Goal: Transaction & Acquisition: Purchase product/service

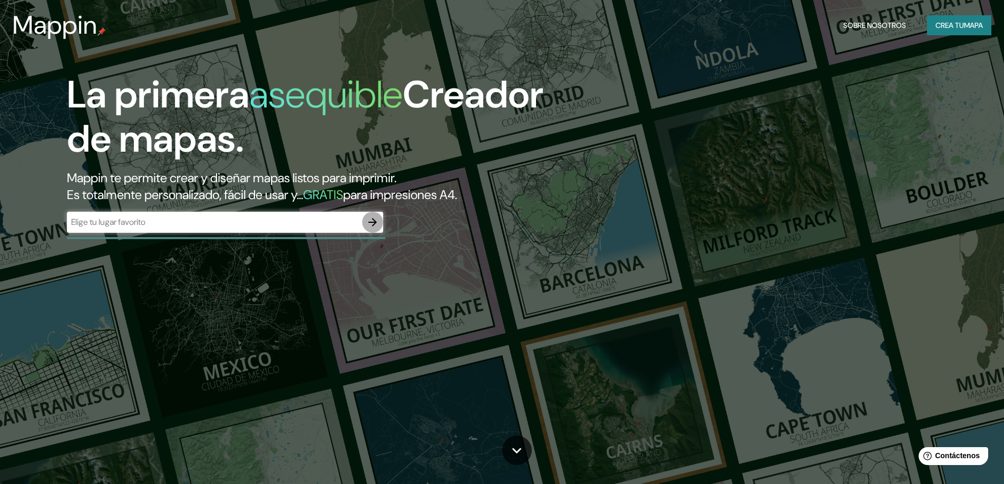
click at [372, 222] on icon "button" at bounding box center [372, 222] width 8 height 8
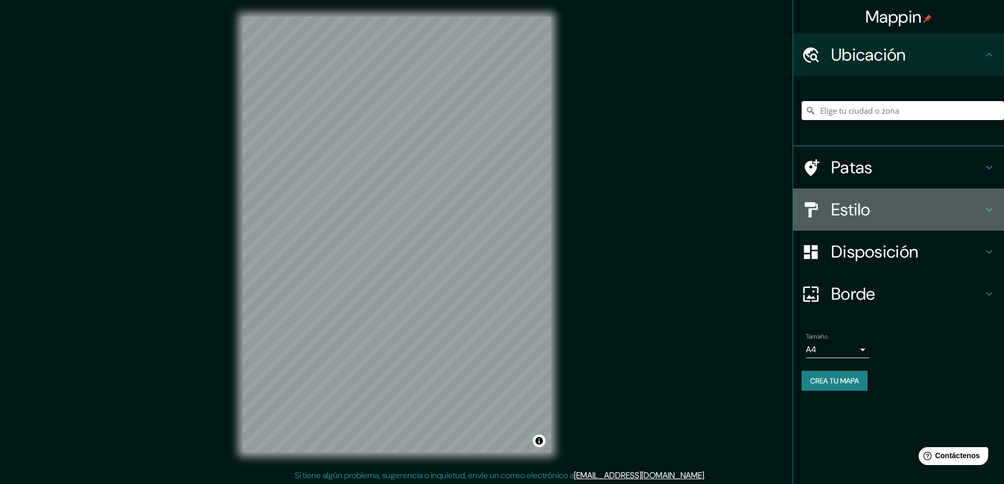
click at [989, 211] on icon at bounding box center [989, 210] width 6 height 4
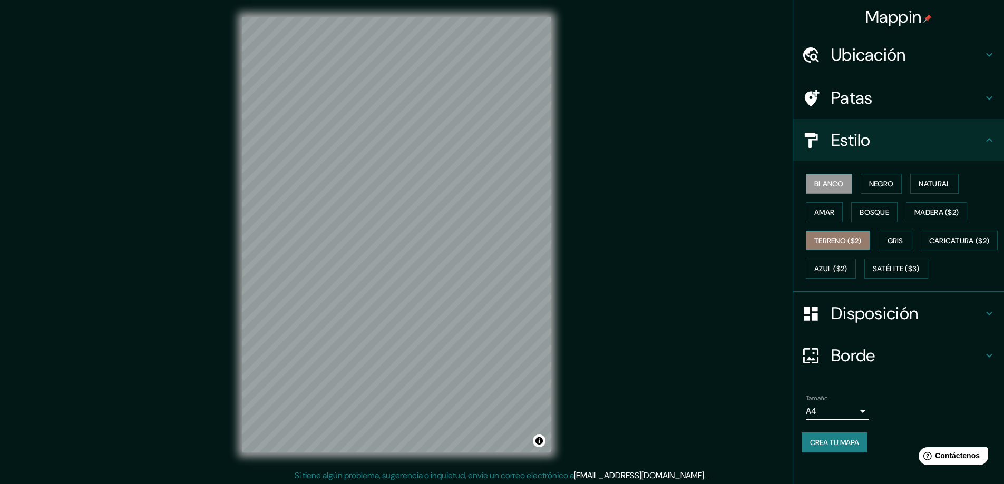
click at [845, 237] on font "Terreno ($2)" at bounding box center [837, 240] width 47 height 9
click at [824, 179] on font "Blanco" at bounding box center [829, 184] width 30 height 14
click at [869, 183] on font "Negro" at bounding box center [881, 183] width 25 height 9
click at [919, 185] on font "Natural" at bounding box center [935, 183] width 32 height 9
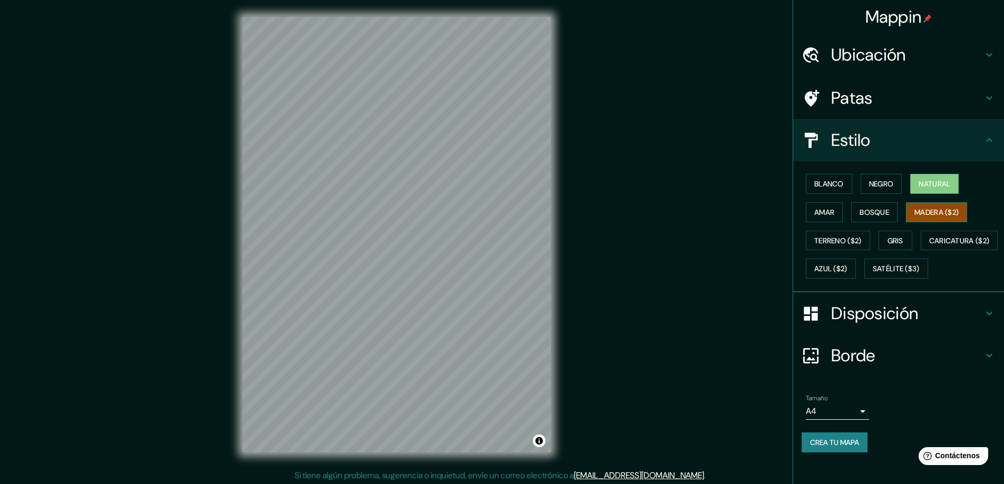
click at [926, 206] on font "Madera ($2)" at bounding box center [936, 213] width 44 height 14
click at [831, 209] on button "Amar" at bounding box center [824, 212] width 37 height 20
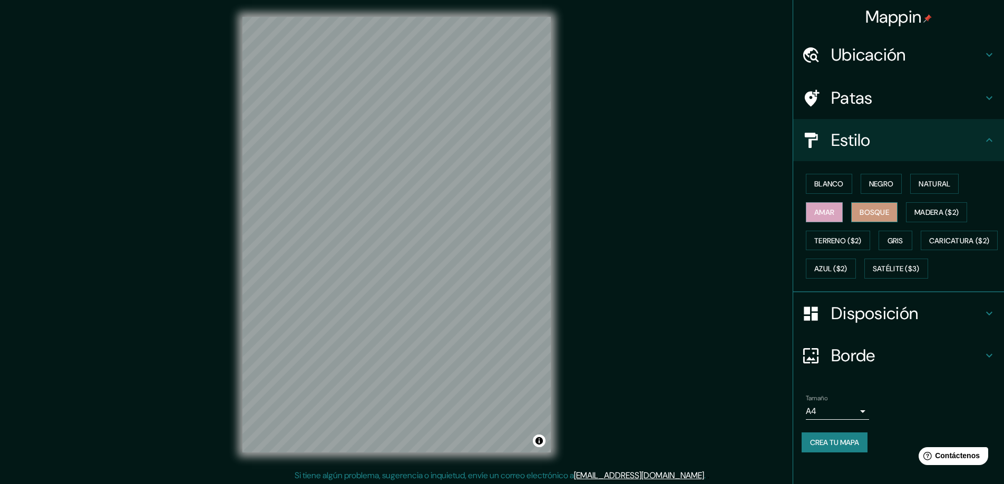
click at [873, 210] on font "Bosque" at bounding box center [875, 212] width 30 height 9
click at [832, 283] on div "Blanco Negro Natural Amar Bosque Madera ($2) Terreno ($2) Gris Caricatura ($2) …" at bounding box center [903, 226] width 202 height 113
click at [873, 274] on font "Satélite ($3)" at bounding box center [896, 269] width 47 height 9
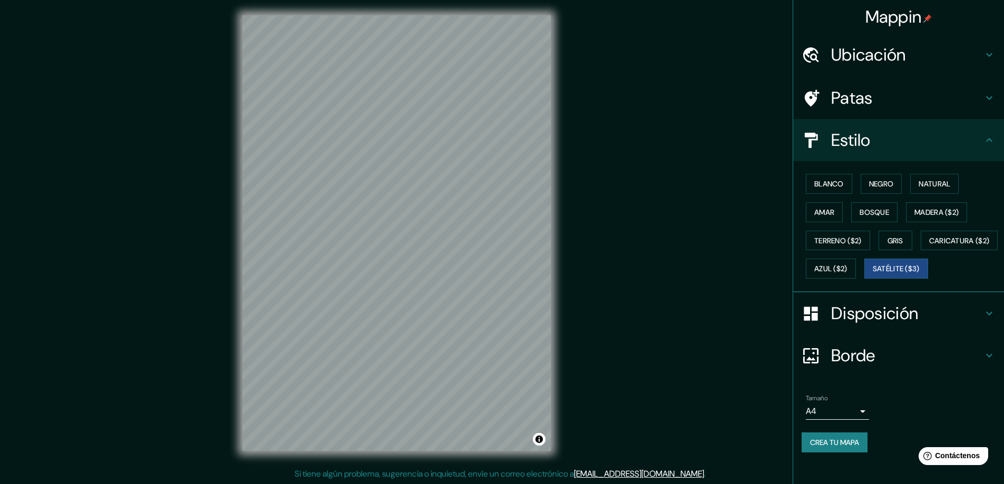
scroll to position [2, 0]
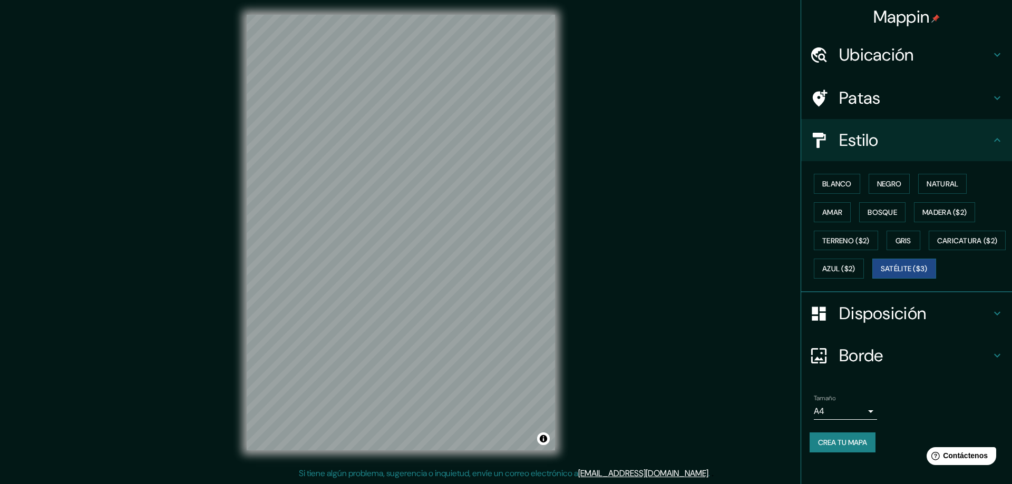
click at [854, 429] on body "Mappin Ubicación Patas Estilo Blanco Negro Natural [PERSON_NAME] ($2) Terreno (…" at bounding box center [506, 240] width 1012 height 484
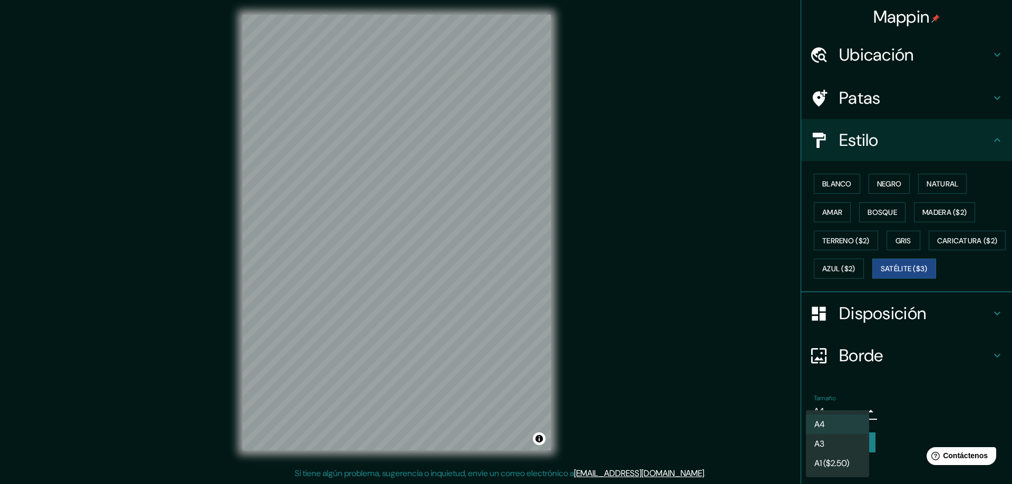
click at [897, 424] on div at bounding box center [506, 242] width 1012 height 484
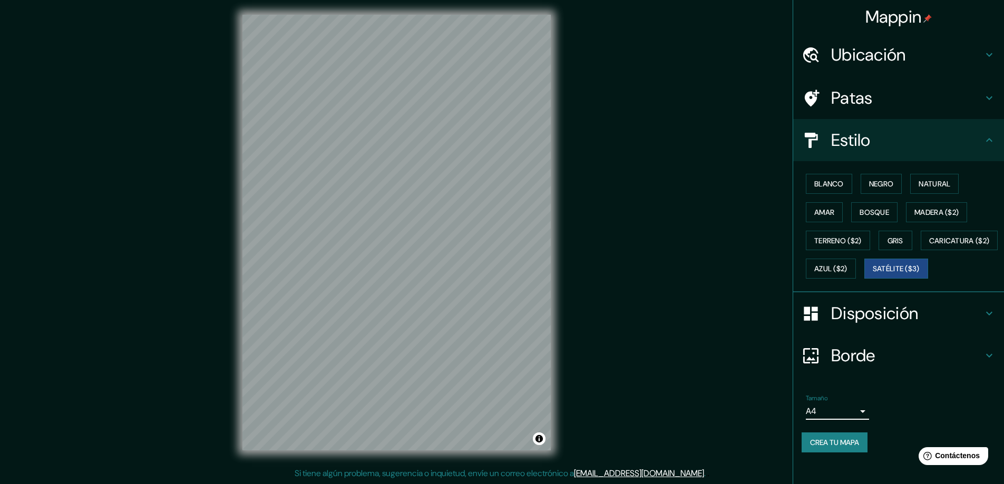
click at [856, 428] on body "Mappin Ubicación Patas Estilo Blanco Negro Natural [PERSON_NAME] ($2) Terreno (…" at bounding box center [502, 240] width 1004 height 484
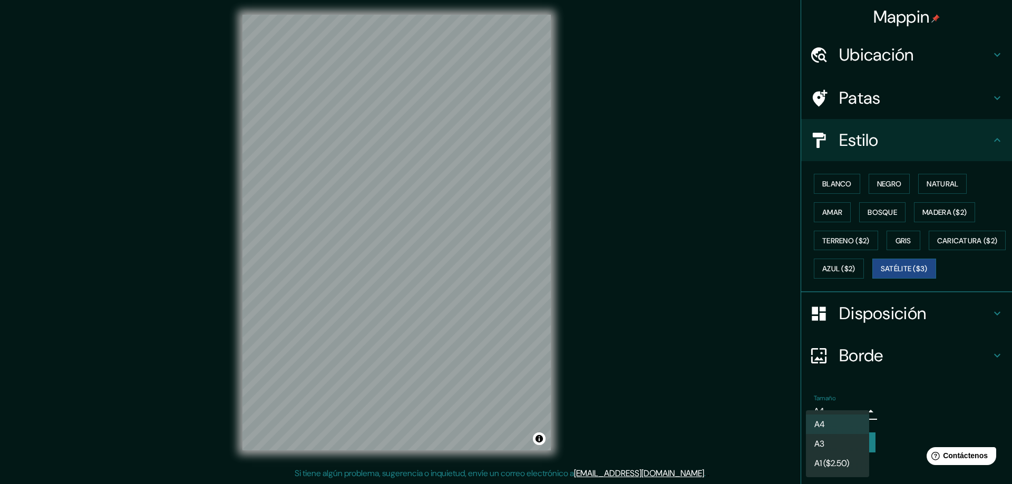
click at [840, 442] on li "A3" at bounding box center [837, 443] width 63 height 19
type input "a4"
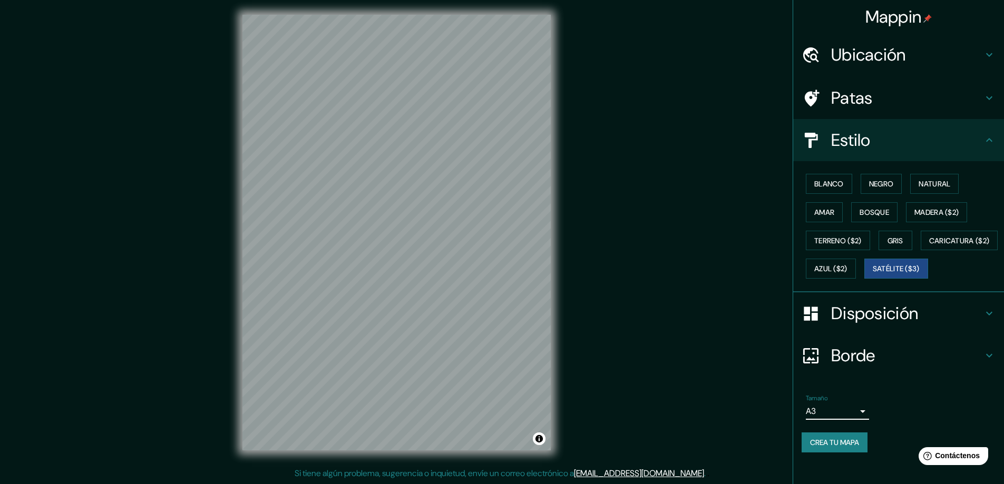
click at [986, 316] on icon at bounding box center [989, 314] width 6 height 4
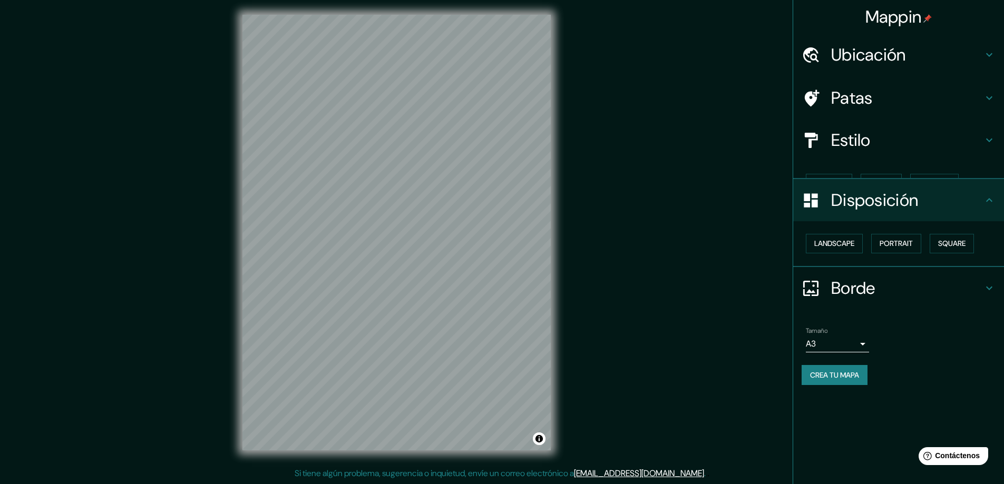
scroll to position [0, 0]
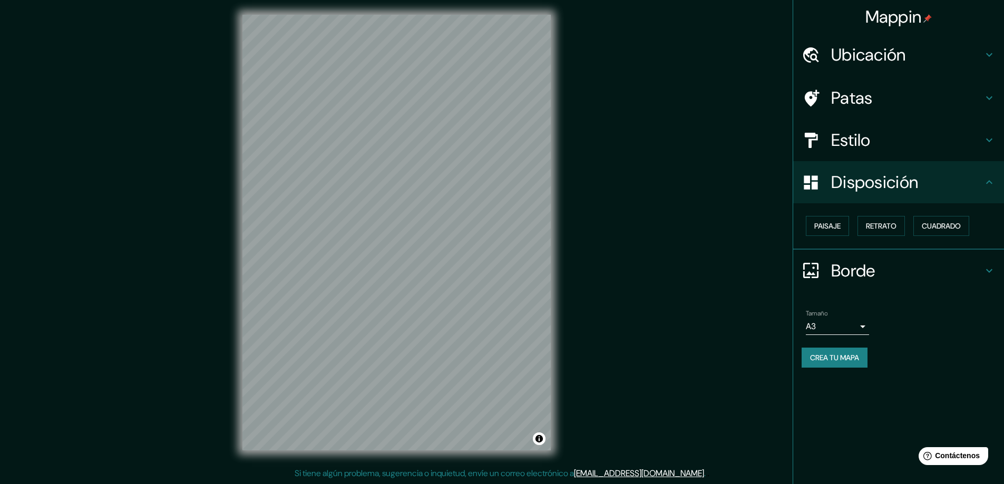
click at [989, 267] on icon at bounding box center [989, 271] width 13 height 13
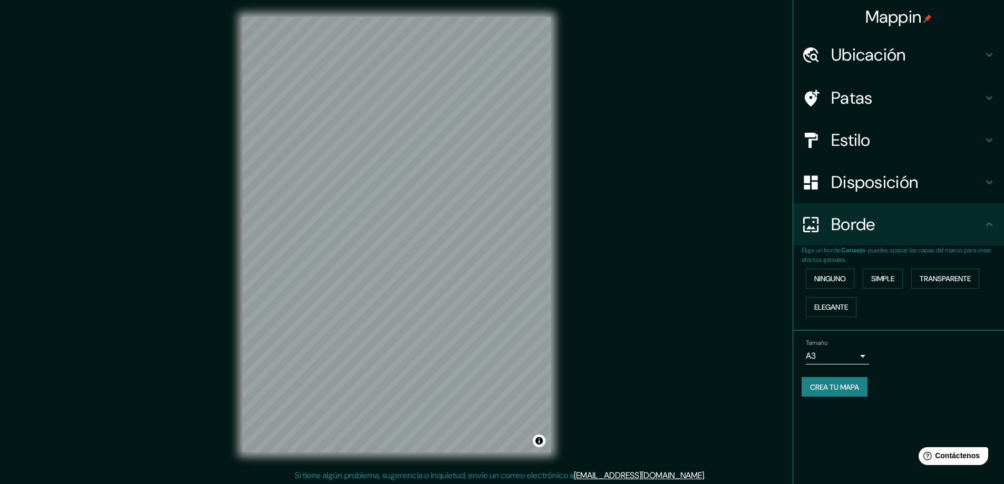
click at [985, 99] on icon at bounding box center [989, 98] width 13 height 13
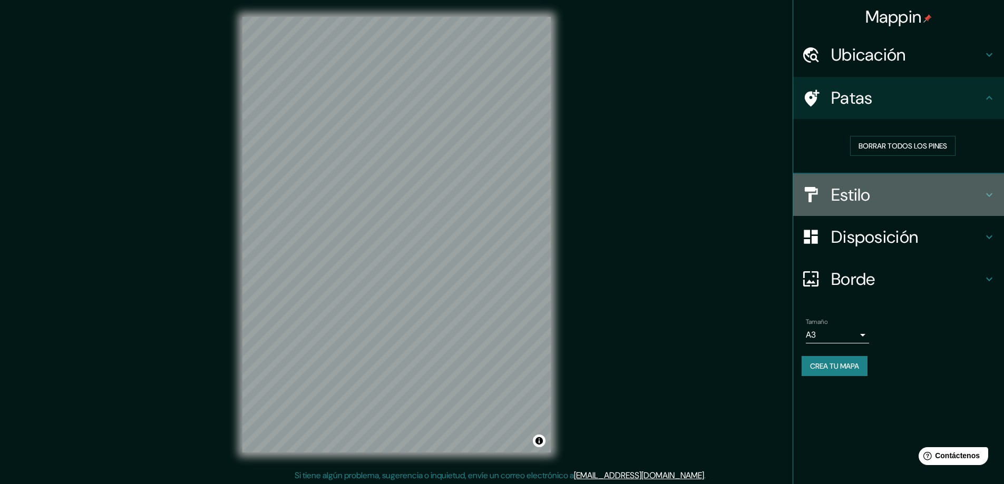
click at [988, 199] on icon at bounding box center [989, 195] width 13 height 13
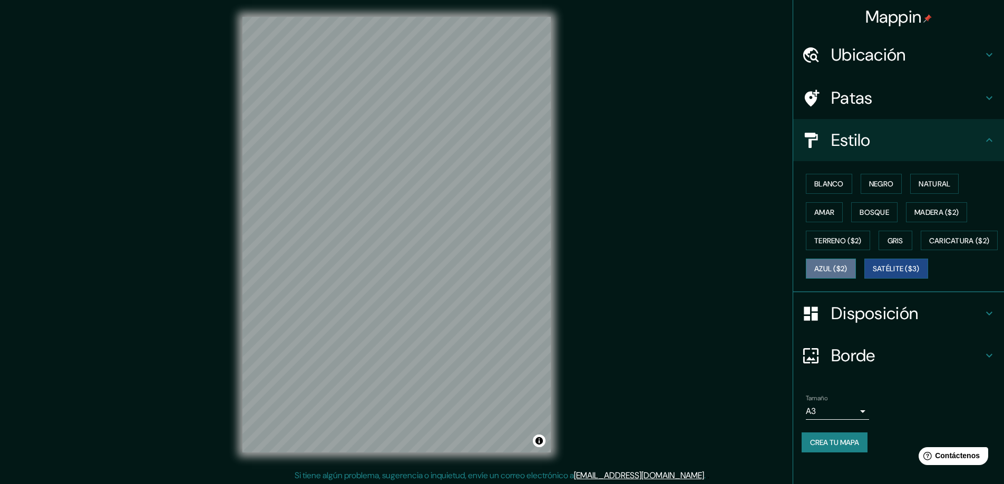
click at [847, 267] on font "Azul ($2)" at bounding box center [830, 269] width 33 height 9
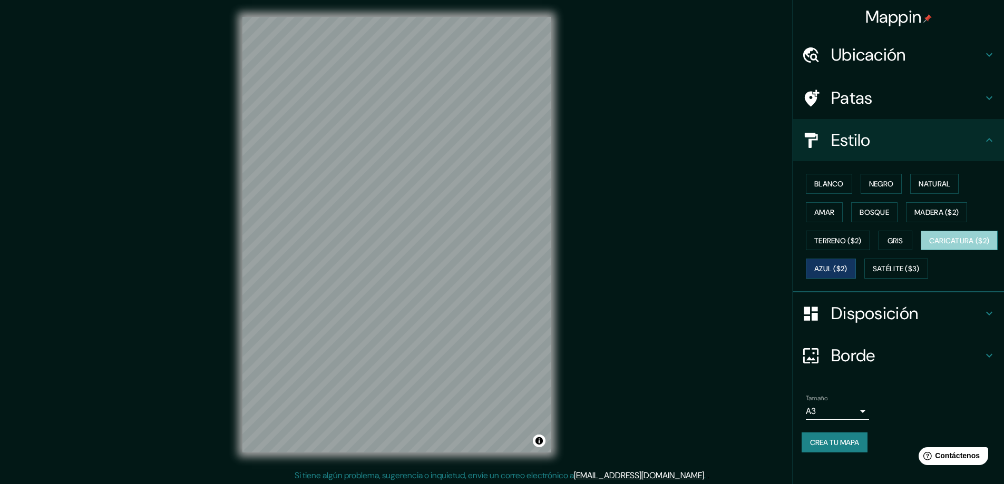
click at [929, 246] on font "Caricatura ($2)" at bounding box center [959, 240] width 61 height 9
click at [873, 274] on font "Satélite ($3)" at bounding box center [896, 269] width 47 height 9
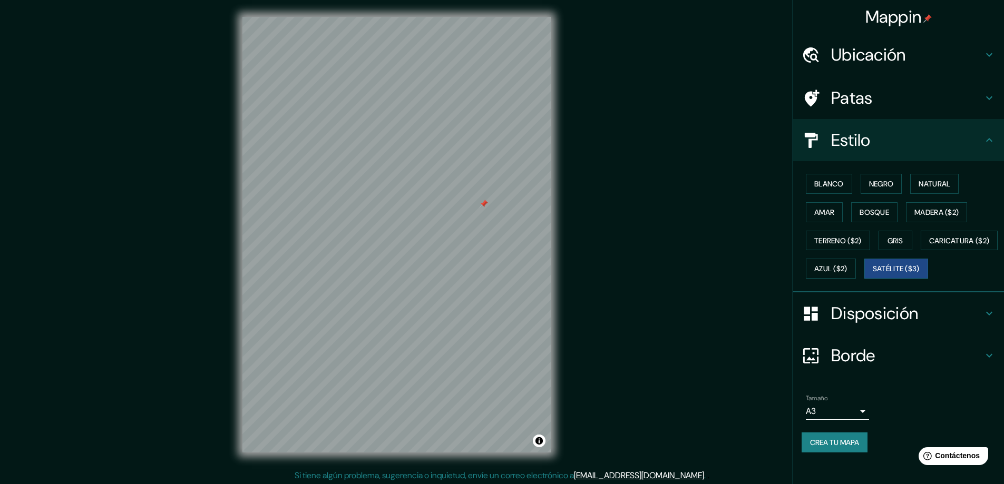
click at [848, 447] on font "Crea tu mapa" at bounding box center [834, 442] width 49 height 9
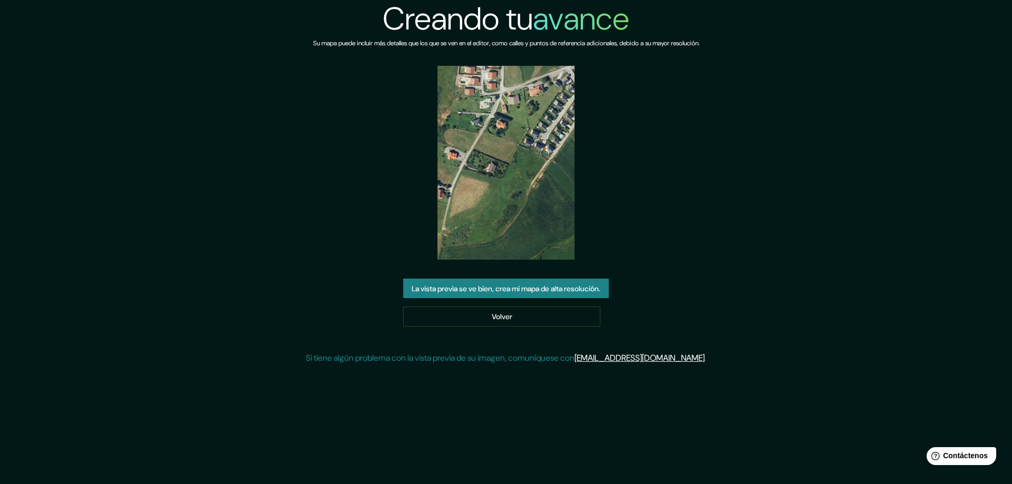
click at [485, 291] on font "La vista previa se ve bien, crea mi mapa de alta resolución." at bounding box center [506, 288] width 189 height 9
